Goal: Task Accomplishment & Management: Manage account settings

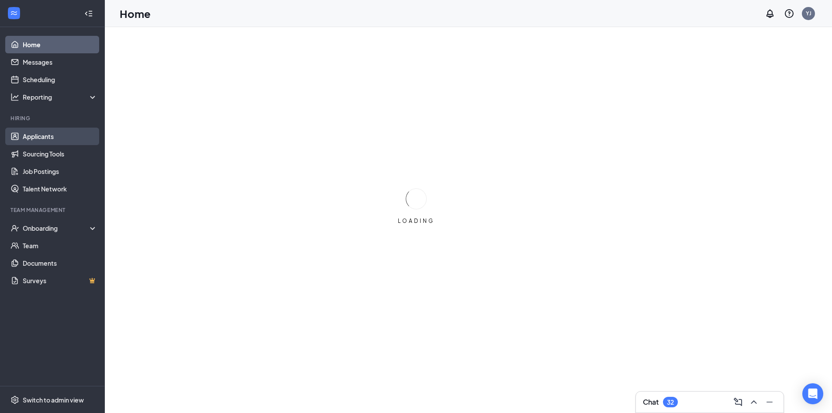
click at [63, 136] on link "Applicants" at bounding box center [60, 135] width 75 height 17
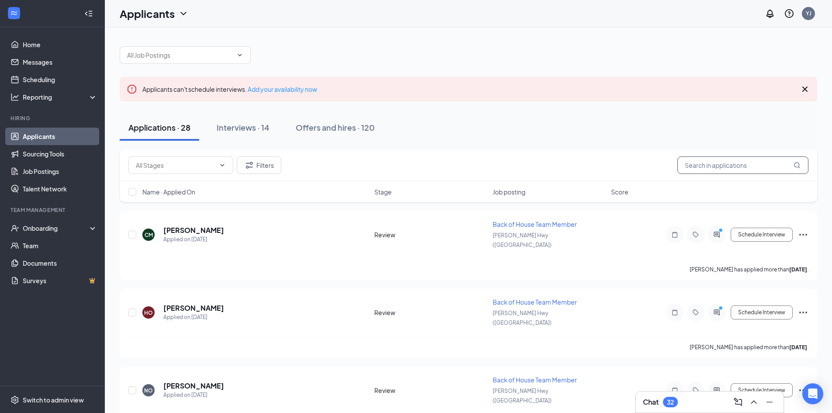
click at [742, 168] on input "text" at bounding box center [742, 164] width 131 height 17
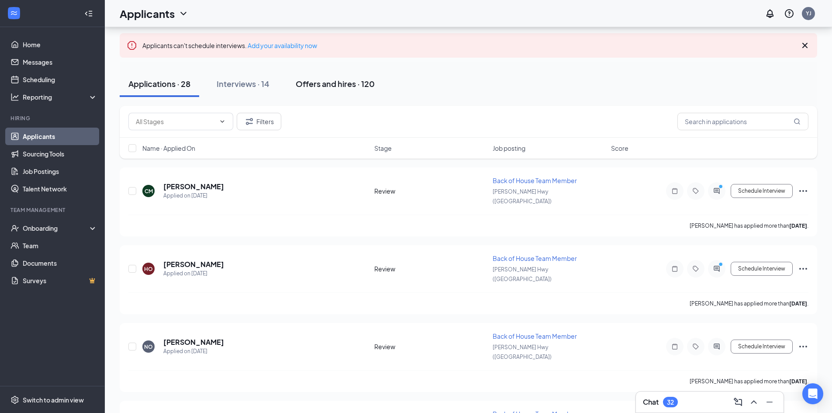
click at [311, 79] on div "Offers and hires · 120" at bounding box center [335, 83] width 79 height 11
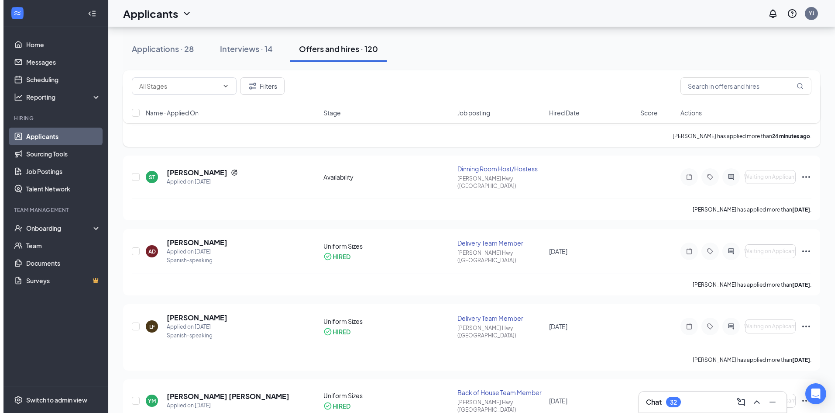
scroll to position [131, 0]
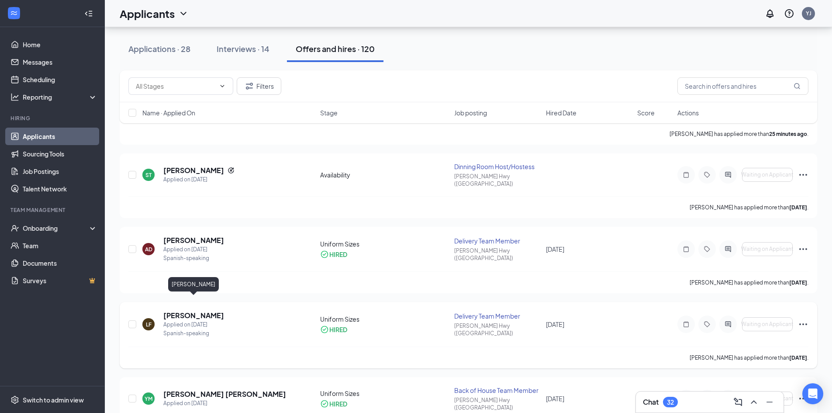
click at [219, 310] on h5 "[PERSON_NAME]" at bounding box center [193, 315] width 61 height 10
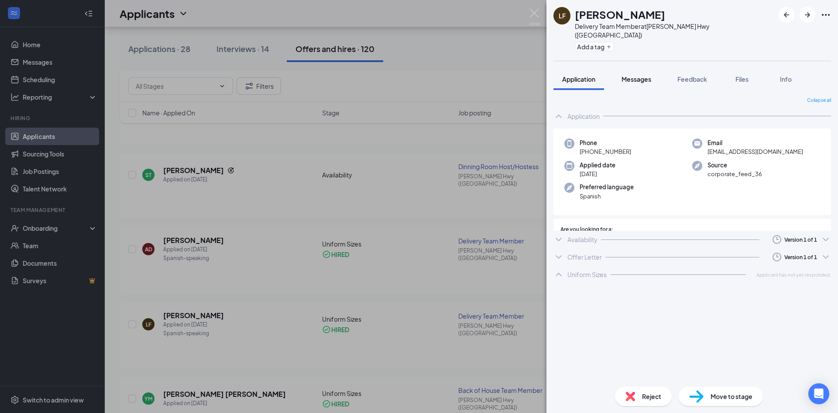
click at [639, 68] on button "Messages" at bounding box center [636, 79] width 47 height 22
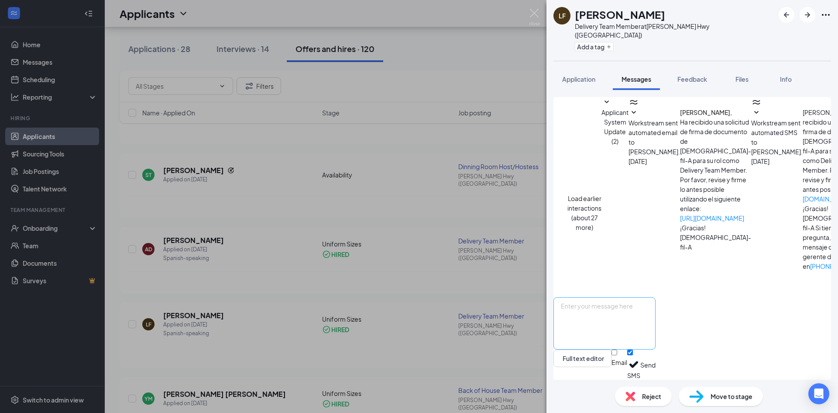
scroll to position [66, 0]
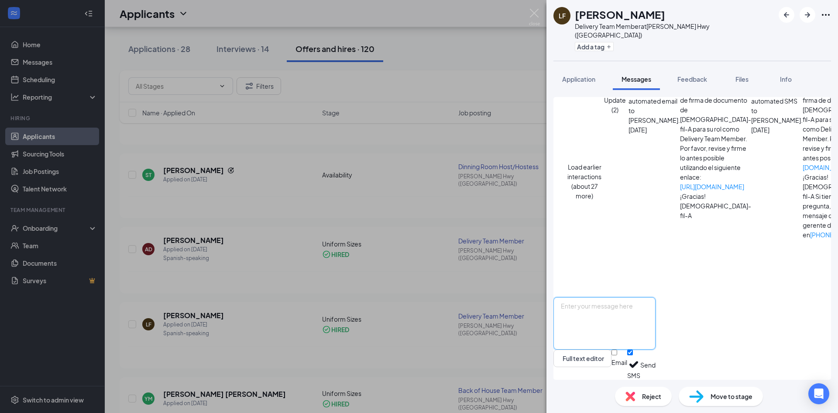
click at [638, 303] on textarea at bounding box center [605, 323] width 102 height 52
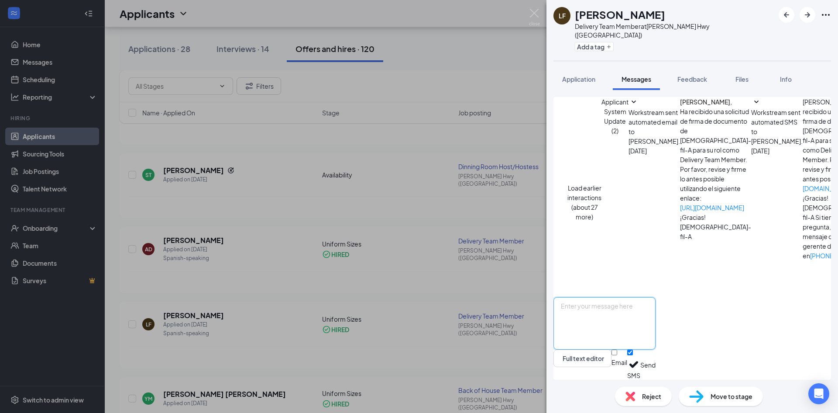
scroll to position [0, 0]
